Goal: Information Seeking & Learning: Learn about a topic

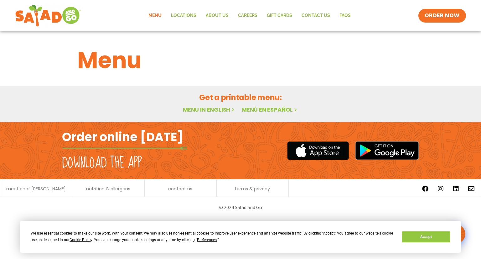
click at [211, 106] on link "Menu in English" at bounding box center [209, 110] width 53 height 8
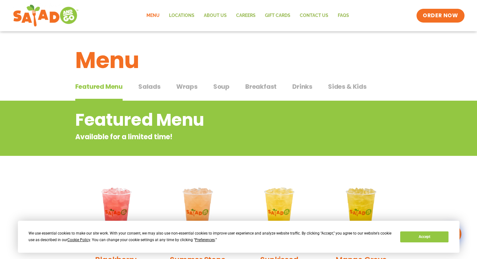
click at [158, 17] on link "Menu" at bounding box center [153, 15] width 23 height 14
click at [152, 87] on span "Salads" at bounding box center [149, 86] width 22 height 9
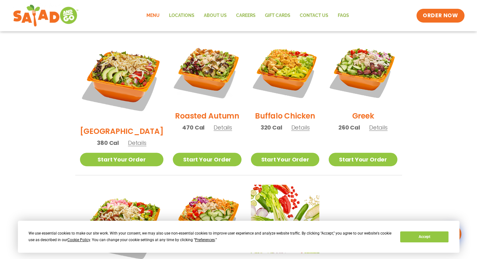
scroll to position [313, 0]
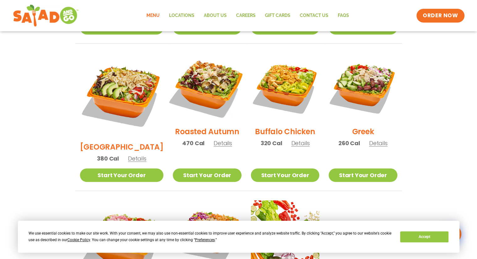
click at [203, 71] on img at bounding box center [207, 87] width 80 height 80
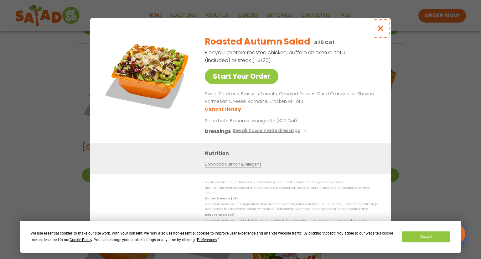
click at [380, 30] on icon "Close modal" at bounding box center [381, 28] width 8 height 7
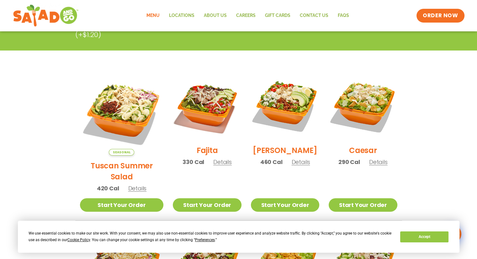
scroll to position [125, 0]
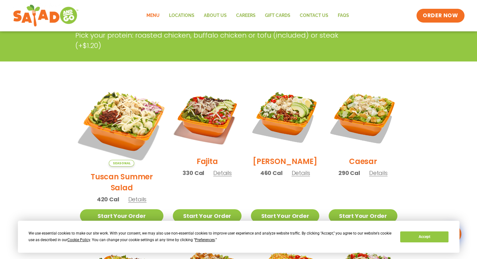
click at [124, 111] on img at bounding box center [121, 125] width 98 height 98
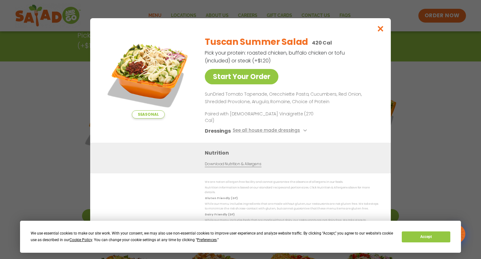
click at [25, 106] on div "Seasonal Start Your Order Tuscan Summer Salad 420 Cal Pick your protein: roaste…" at bounding box center [240, 129] width 481 height 259
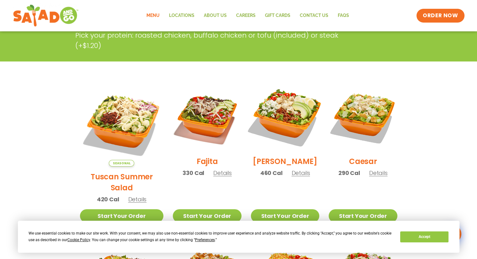
click at [281, 108] on img at bounding box center [285, 117] width 80 height 80
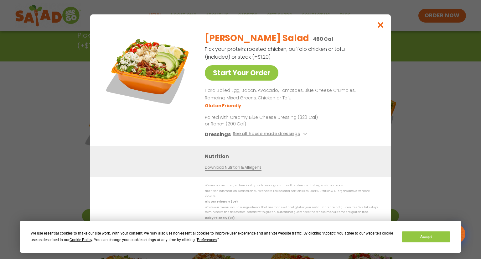
click at [459, 137] on div "Start Your Order Cobb Salad 460 Cal Pick your protein: roasted chicken, buffalo…" at bounding box center [240, 129] width 481 height 259
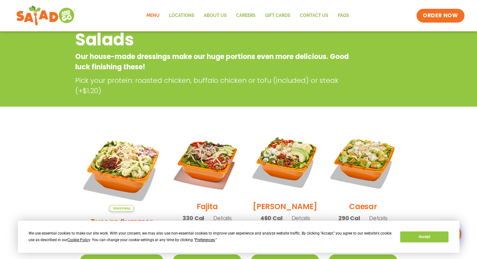
scroll to position [0, 0]
